Goal: Transaction & Acquisition: Subscribe to service/newsletter

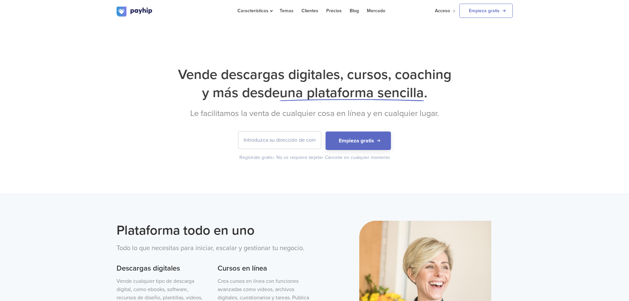
click at [297, 139] on input "email" at bounding box center [280, 139] width 83 height 17
type input "[EMAIL_ADDRESS][DOMAIN_NAME]"
click at [489, 47] on div "Vende descargas digitales, cursos, coaching y más desde una plataforma sencilla…" at bounding box center [314, 107] width 629 height 171
click at [447, 11] on font "Acceso" at bounding box center [442, 11] width 15 height 6
drag, startPoint x: 523, startPoint y: 106, endPoint x: 462, endPoint y: 82, distance: 65.6
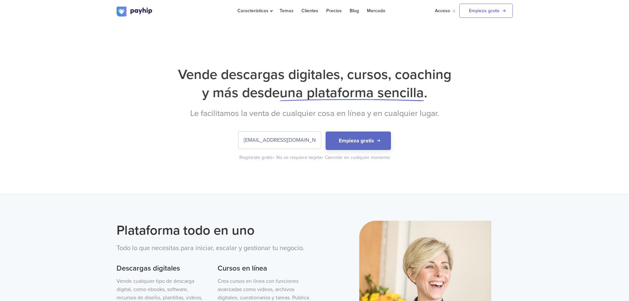
click at [523, 106] on div "Vende descargas digitales, cursos, coaching y más desde una plataforma sencilla…" at bounding box center [314, 107] width 629 height 171
click at [298, 141] on input "[EMAIL_ADDRESS][DOMAIN_NAME]" at bounding box center [280, 139] width 83 height 17
click at [364, 136] on button "Empieza gratis" at bounding box center [358, 140] width 65 height 18
